Goal: Task Accomplishment & Management: Use online tool/utility

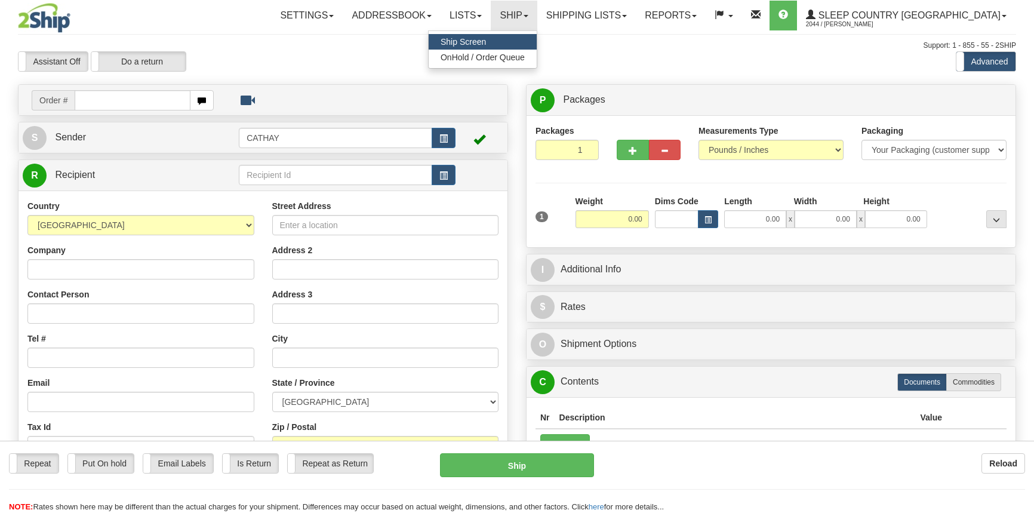
click at [525, 57] on span "OnHold / Order Queue" at bounding box center [482, 58] width 84 height 10
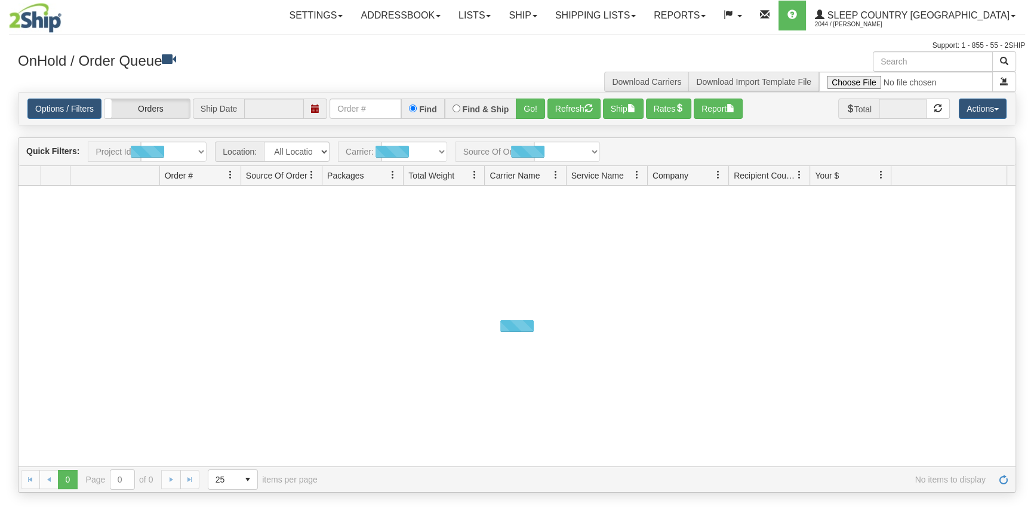
type input "[DATE]"
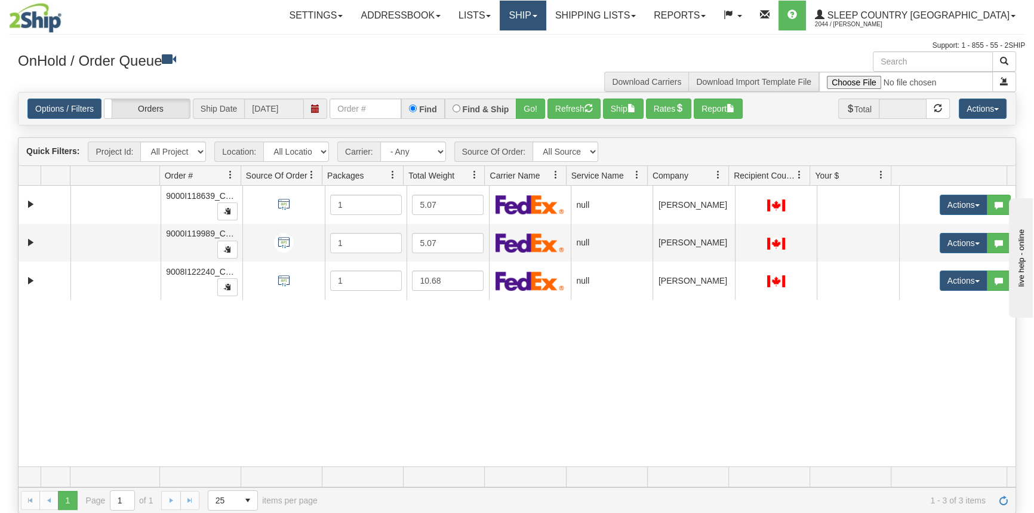
click at [546, 17] on link "Ship" at bounding box center [523, 16] width 46 height 30
click at [534, 60] on span "OnHold / Order Queue" at bounding box center [491, 58] width 84 height 10
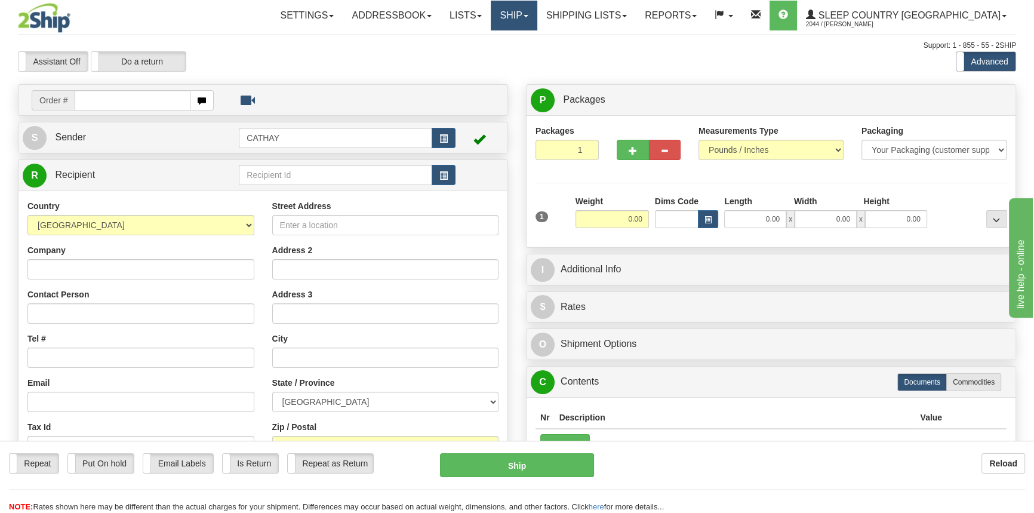
click at [537, 27] on link "Ship" at bounding box center [514, 16] width 46 height 30
click at [525, 59] on span "OnHold / Order Queue" at bounding box center [482, 58] width 84 height 10
